Goal: Information Seeking & Learning: Learn about a topic

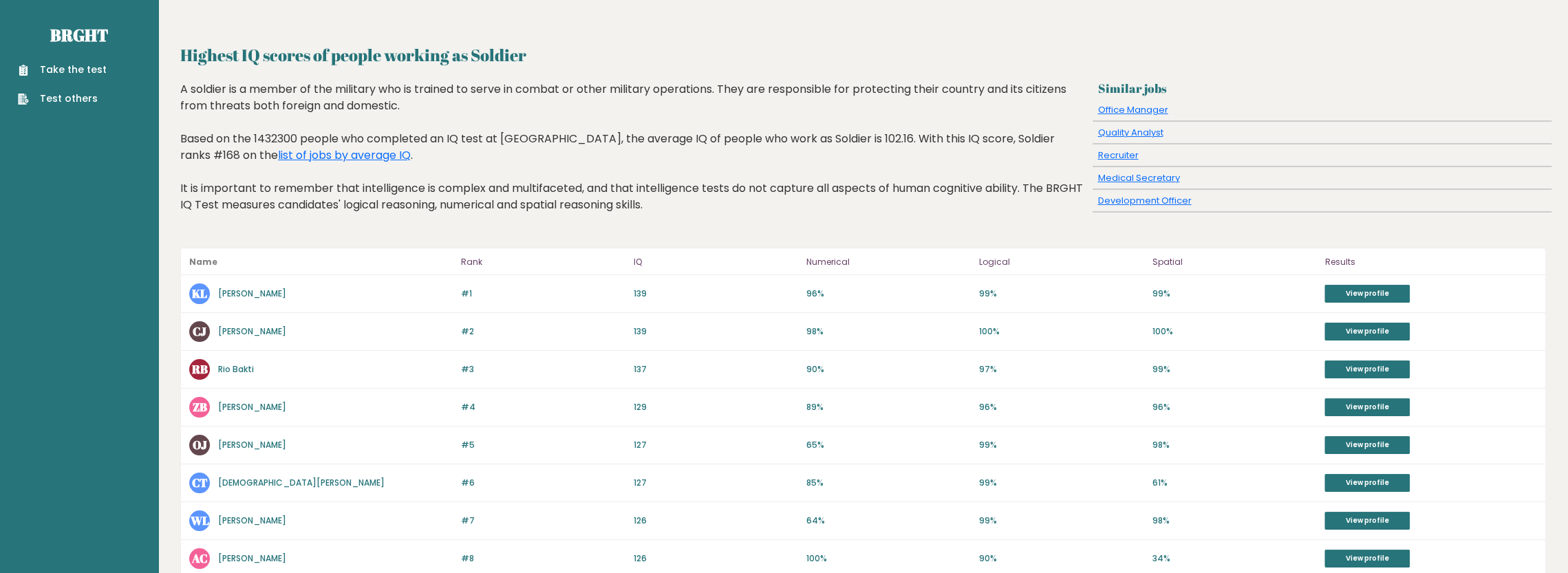
click at [232, 287] on link "[PERSON_NAME]" at bounding box center [251, 293] width 68 height 12
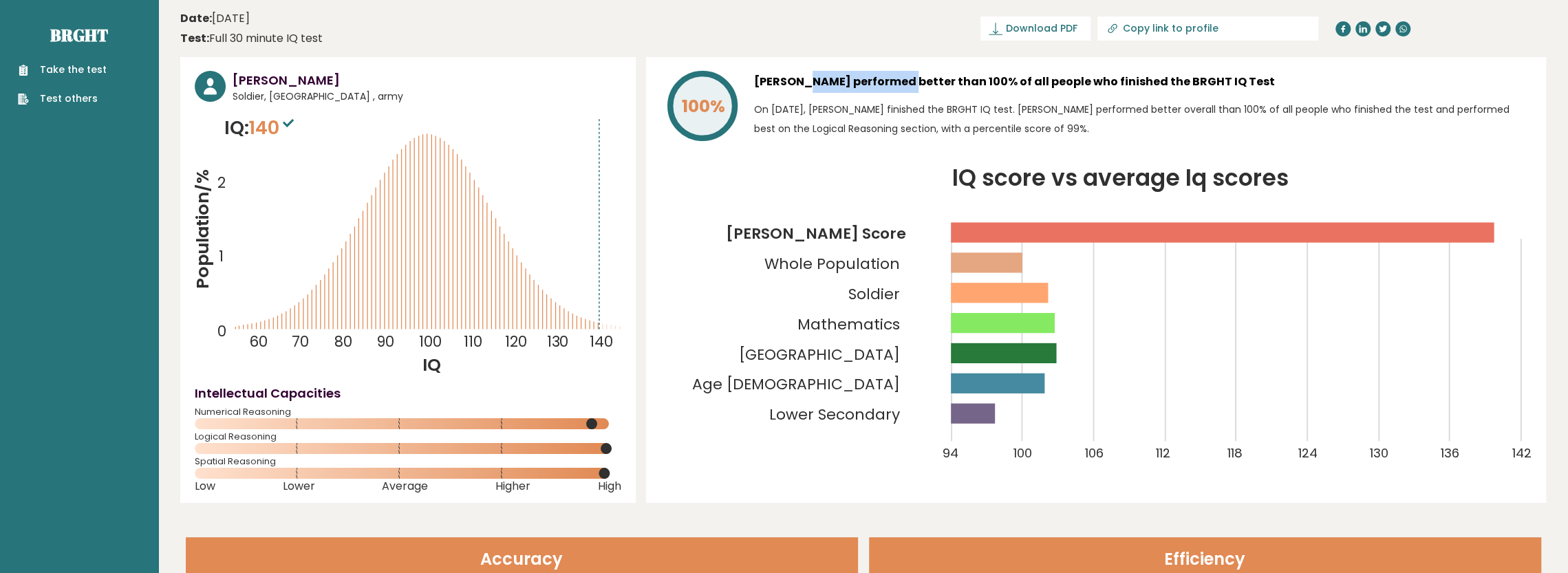
drag, startPoint x: 848, startPoint y: 82, endPoint x: 757, endPoint y: 89, distance: 91.3
click at [757, 89] on h3 "[PERSON_NAME] performed better than 100% of all people who finished the BRGHT I…" at bounding box center [1143, 82] width 778 height 22
